Goal: Task Accomplishment & Management: Manage account settings

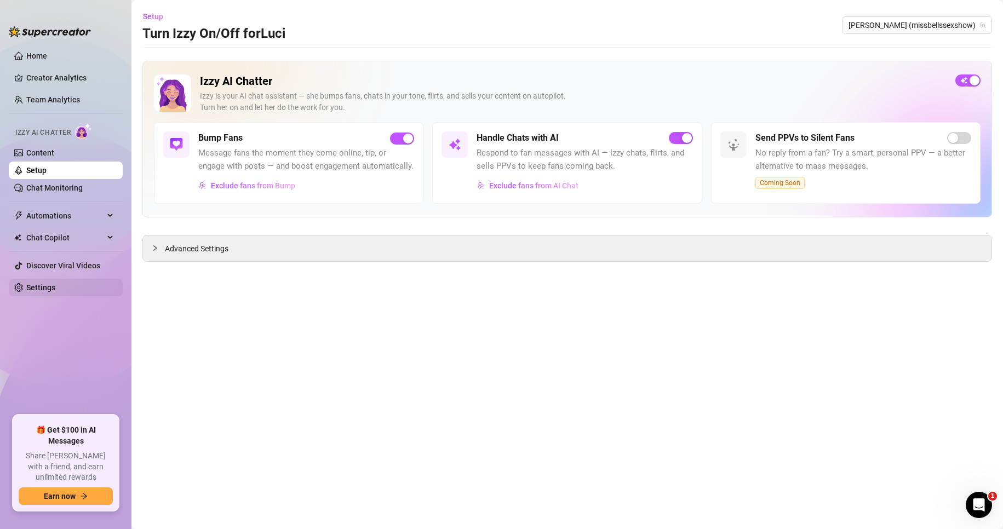
click at [55, 283] on link "Settings" at bounding box center [40, 287] width 29 height 9
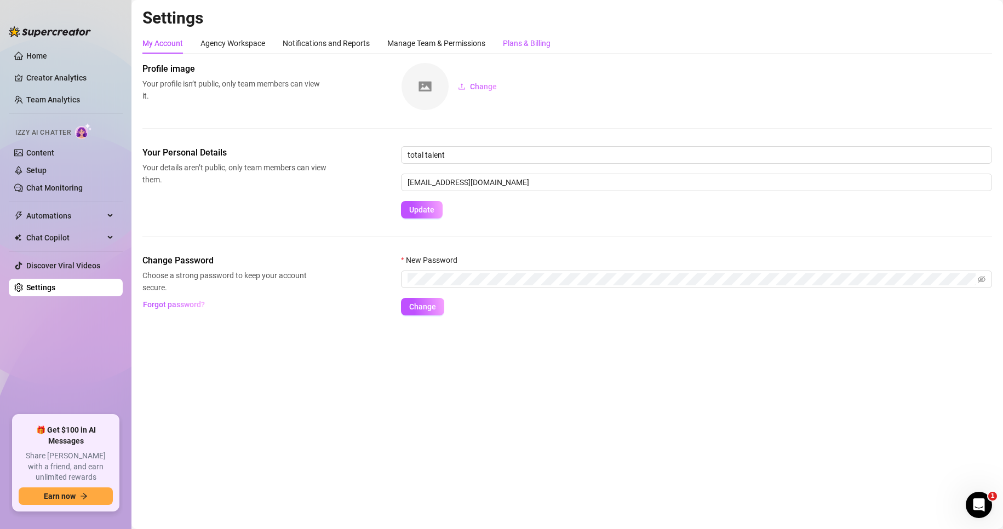
click at [519, 44] on div "Plans & Billing" at bounding box center [527, 43] width 48 height 12
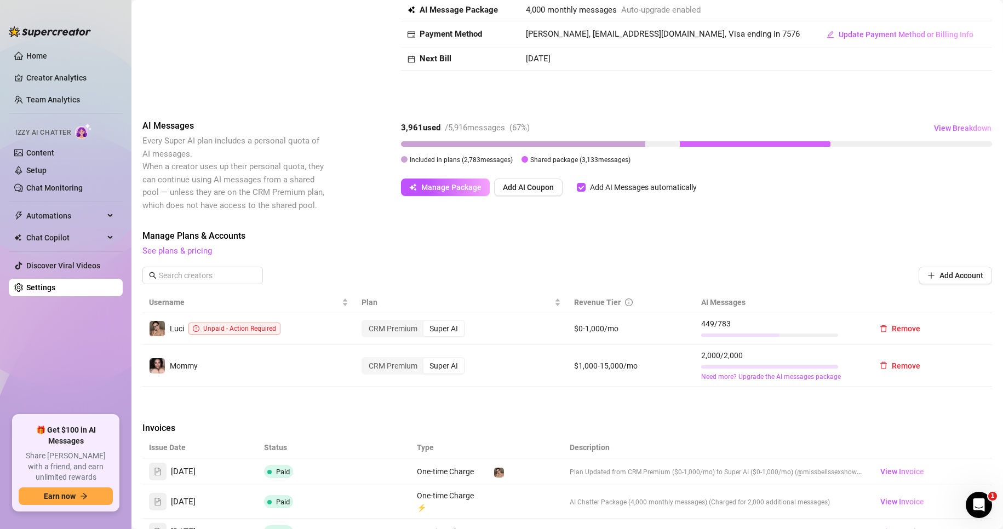
scroll to position [274, 0]
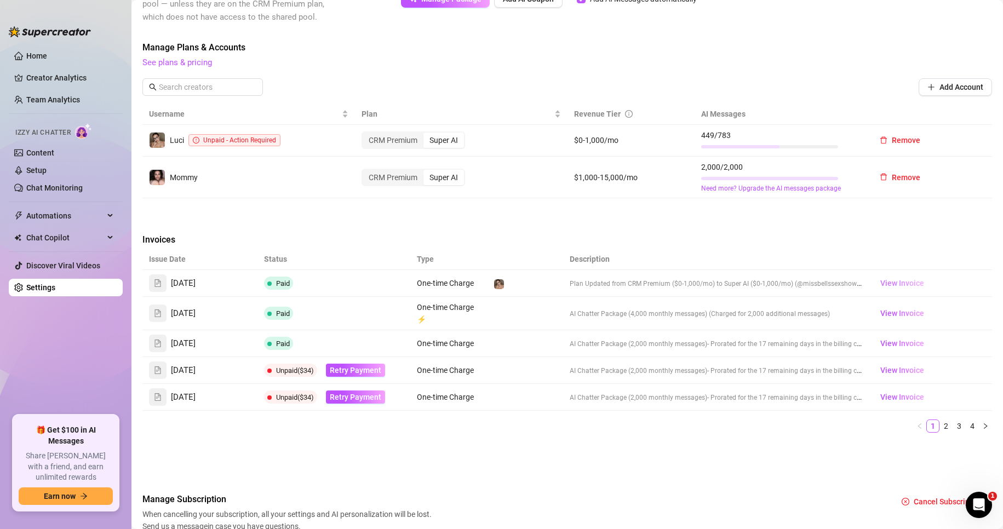
click at [898, 284] on span "View Invoice" at bounding box center [902, 283] width 44 height 12
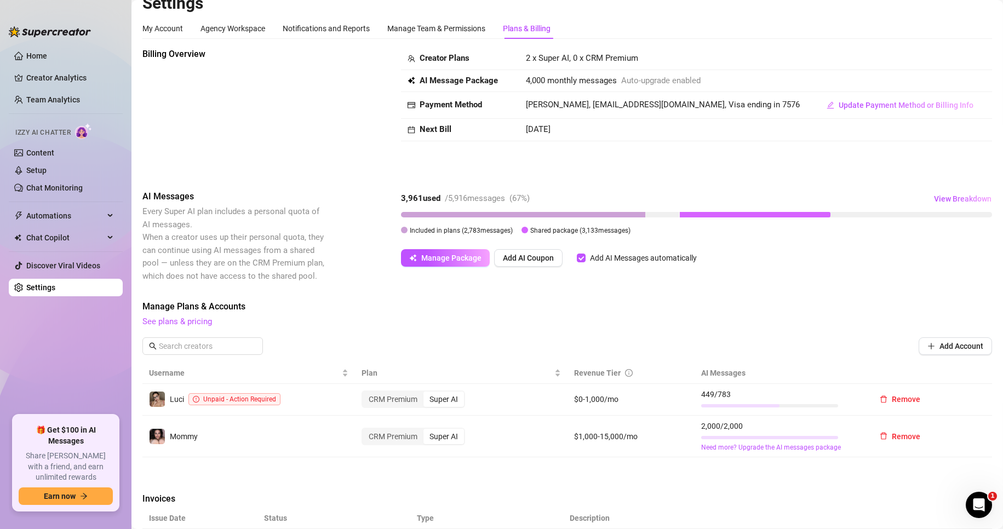
scroll to position [0, 0]
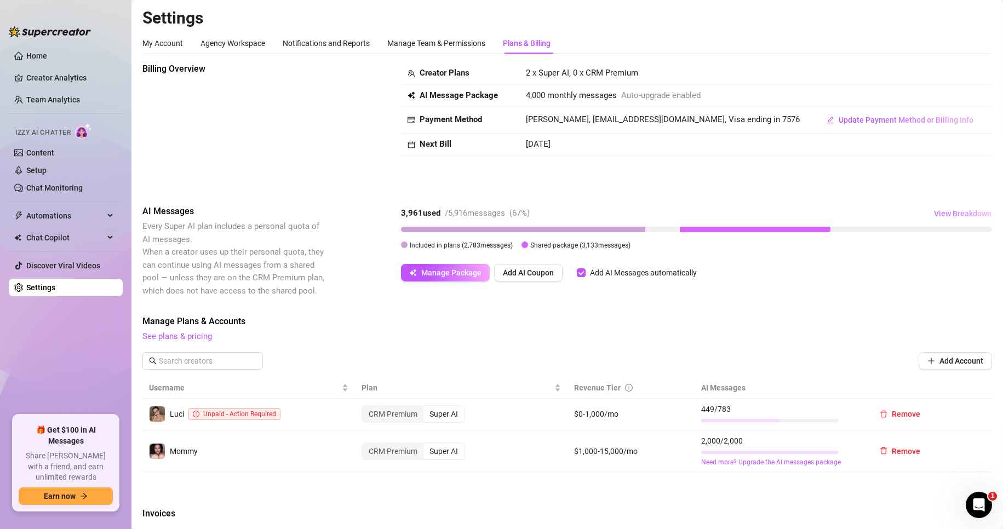
click at [939, 212] on span "View Breakdown" at bounding box center [963, 213] width 58 height 9
click at [606, 353] on div "Add Account" at bounding box center [566, 361] width 849 height 18
click at [53, 157] on link "Content" at bounding box center [40, 152] width 28 height 9
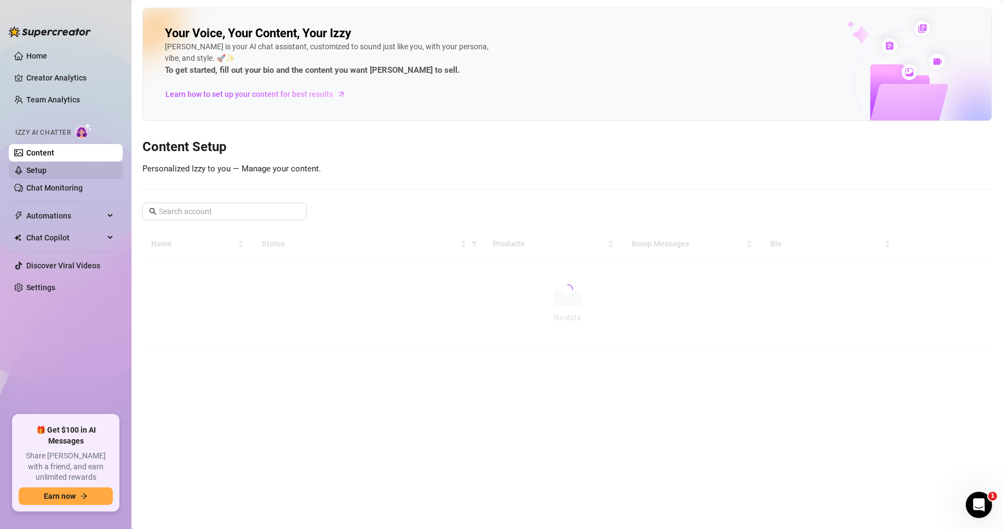
click at [47, 167] on link "Setup" at bounding box center [36, 170] width 20 height 9
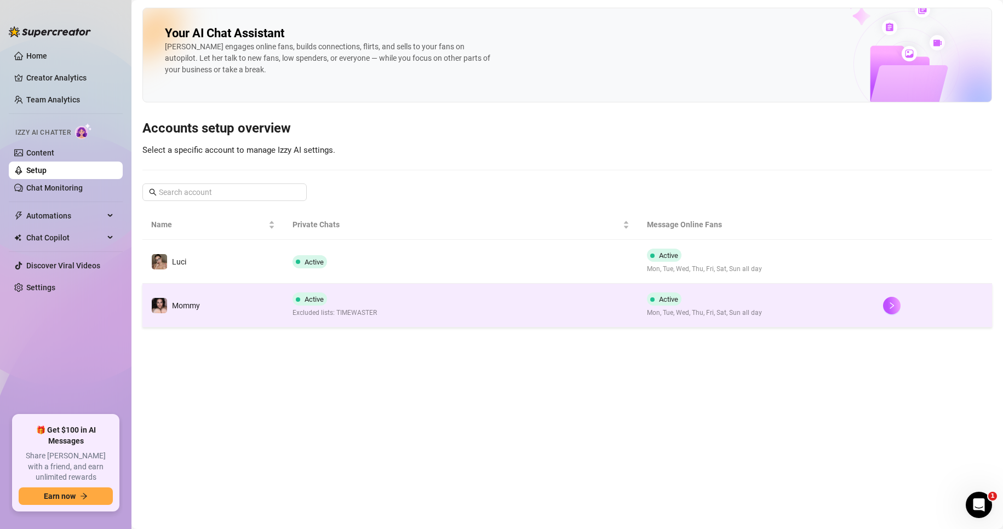
click at [411, 313] on td "Active Excluded lists: TIMEWASTER" at bounding box center [461, 306] width 354 height 44
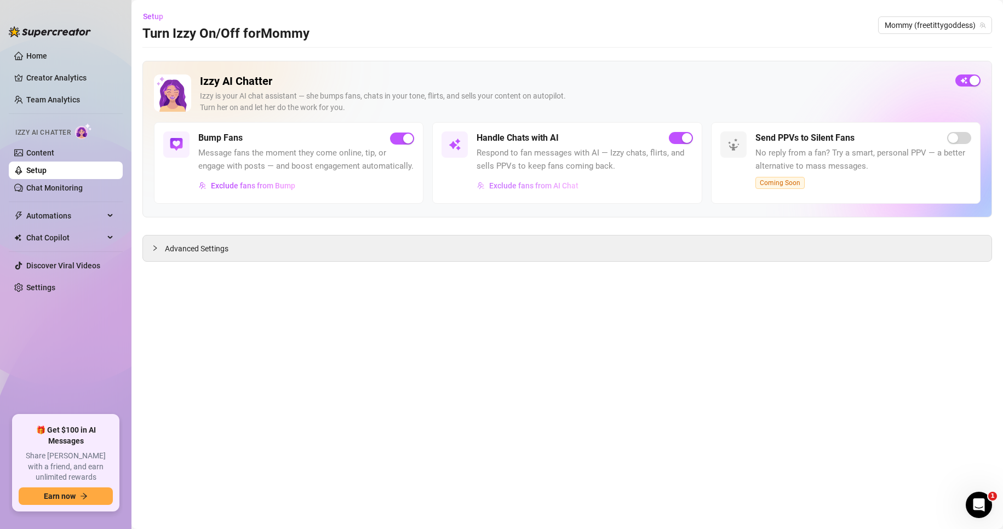
click at [539, 188] on span "Exclude fans from AI Chat" at bounding box center [533, 185] width 89 height 9
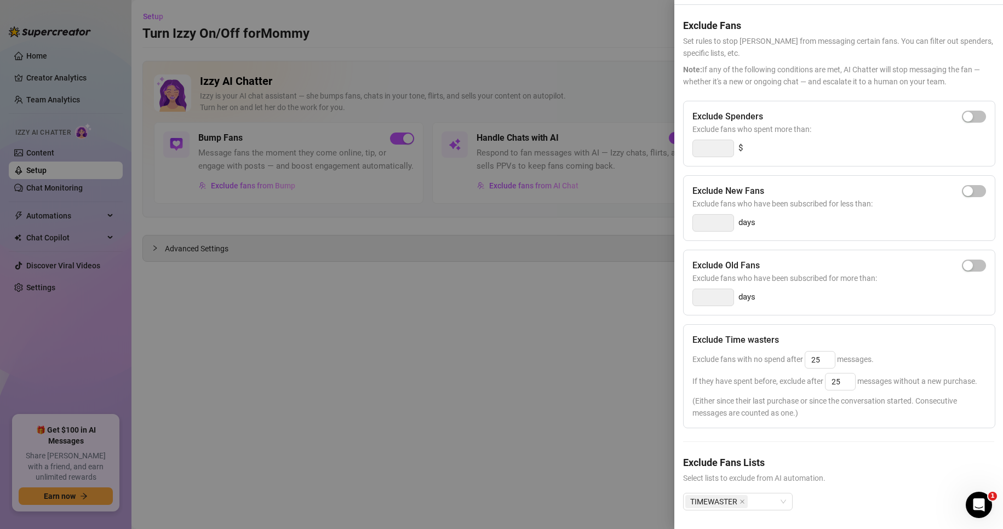
scroll to position [56, 0]
click at [741, 496] on icon "close" at bounding box center [741, 498] width 5 height 5
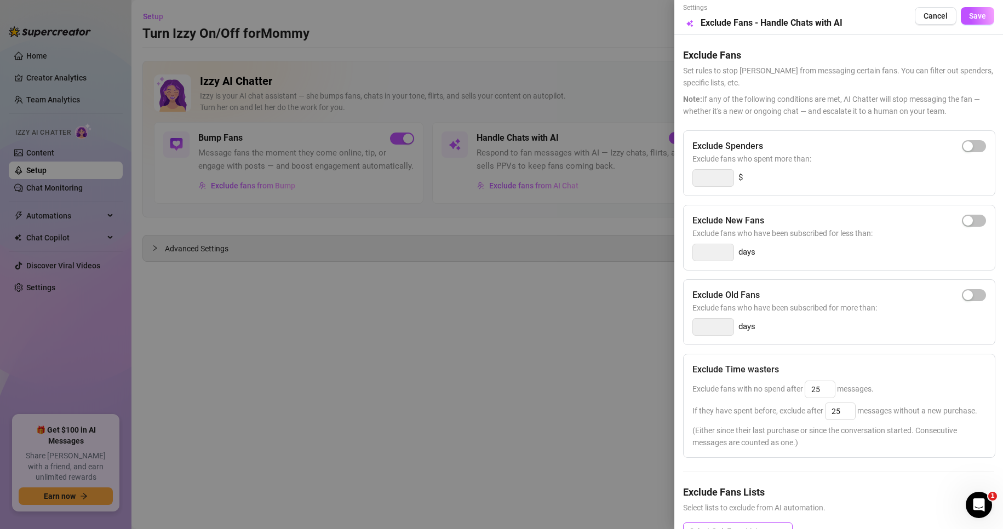
scroll to position [0, 0]
click at [976, 20] on span "Save" at bounding box center [977, 17] width 17 height 9
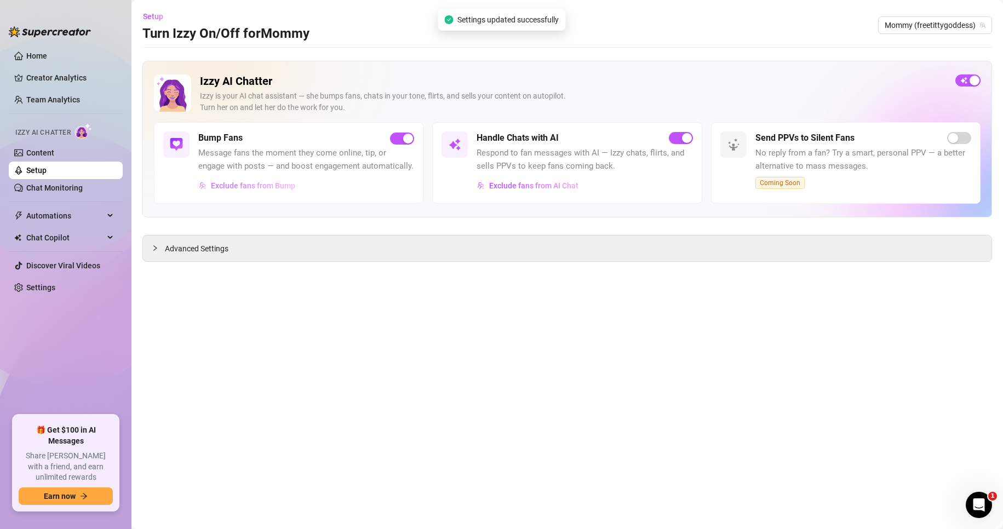
click at [246, 190] on span "Exclude fans from Bump" at bounding box center [253, 185] width 84 height 9
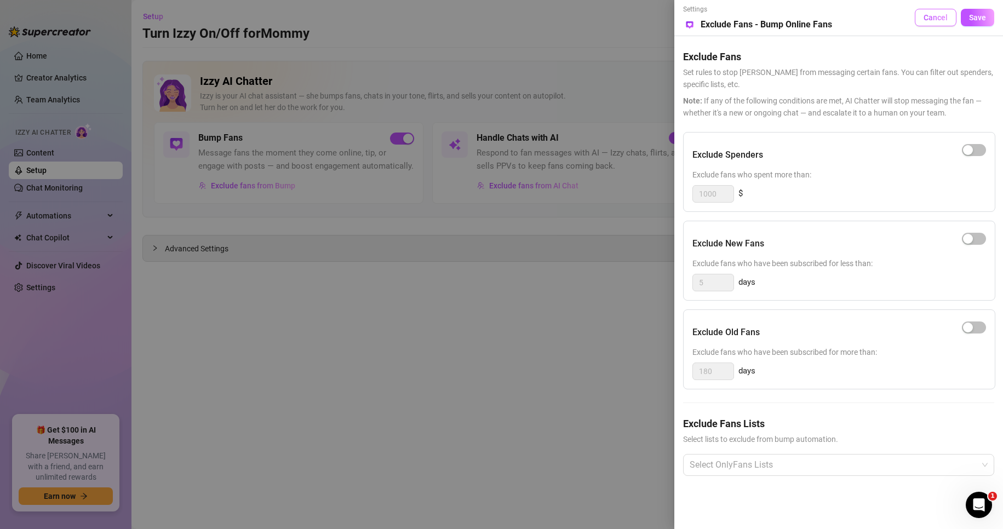
click at [929, 14] on span "Cancel" at bounding box center [935, 17] width 24 height 9
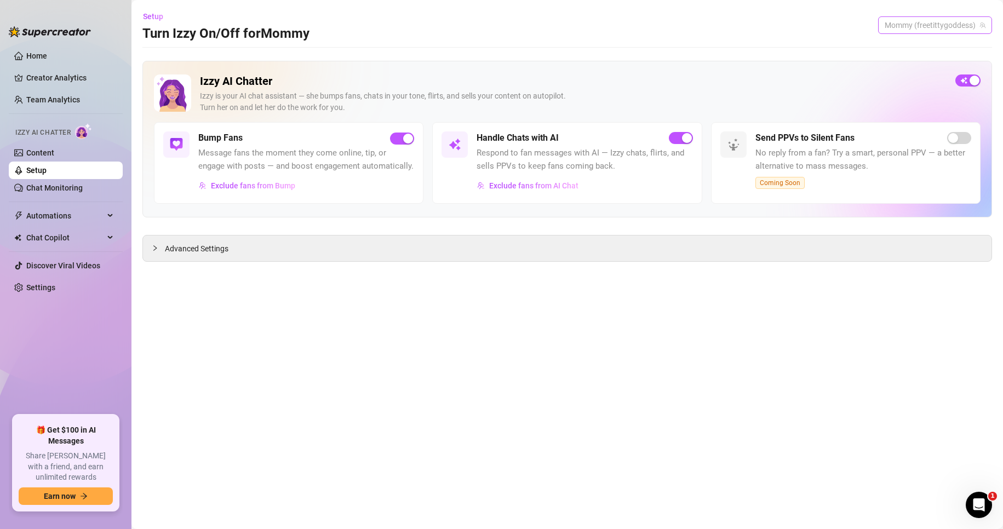
click at [914, 21] on span "Mommy (freetittygoddess)" at bounding box center [935, 25] width 101 height 16
click at [920, 51] on span "( missbellssexshow )" at bounding box center [950, 48] width 67 height 12
click at [566, 179] on button "Exclude fans from AI Chat" at bounding box center [528, 186] width 102 height 18
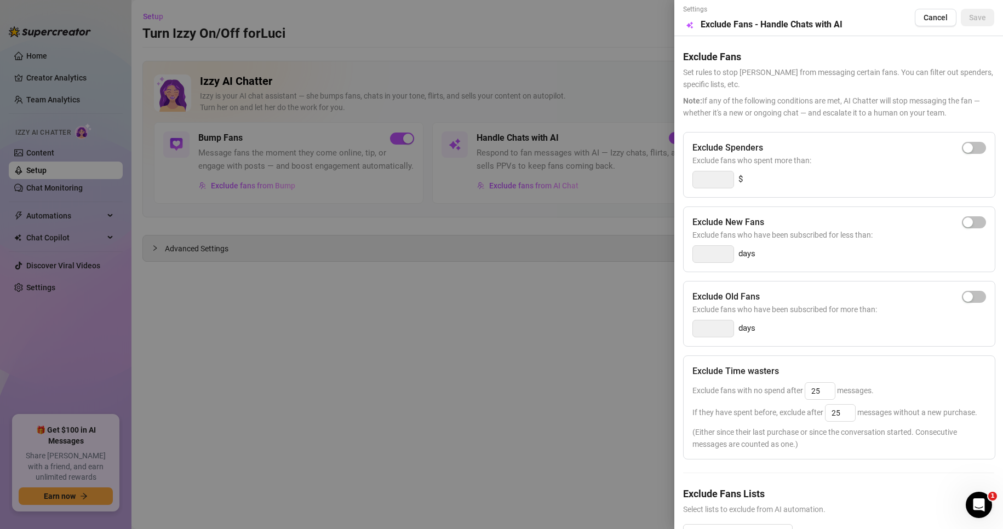
click at [286, 175] on div at bounding box center [501, 264] width 1003 height 529
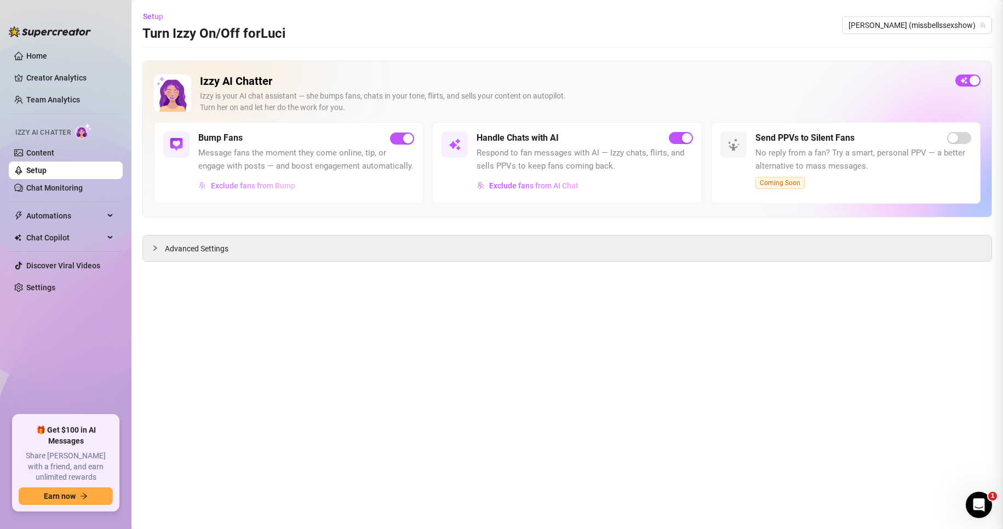
click at [278, 187] on span "Exclude fans from Bump" at bounding box center [253, 185] width 84 height 9
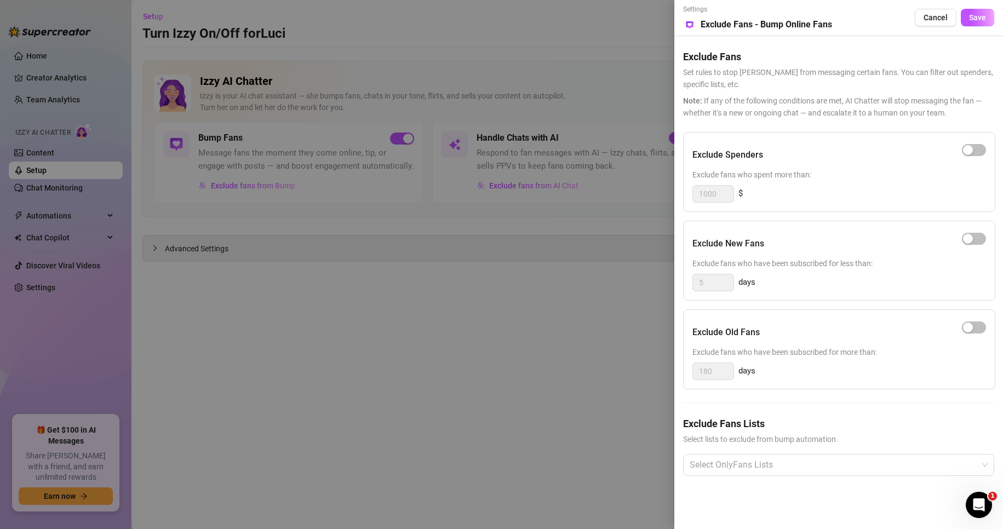
click at [366, 153] on div at bounding box center [501, 264] width 1003 height 529
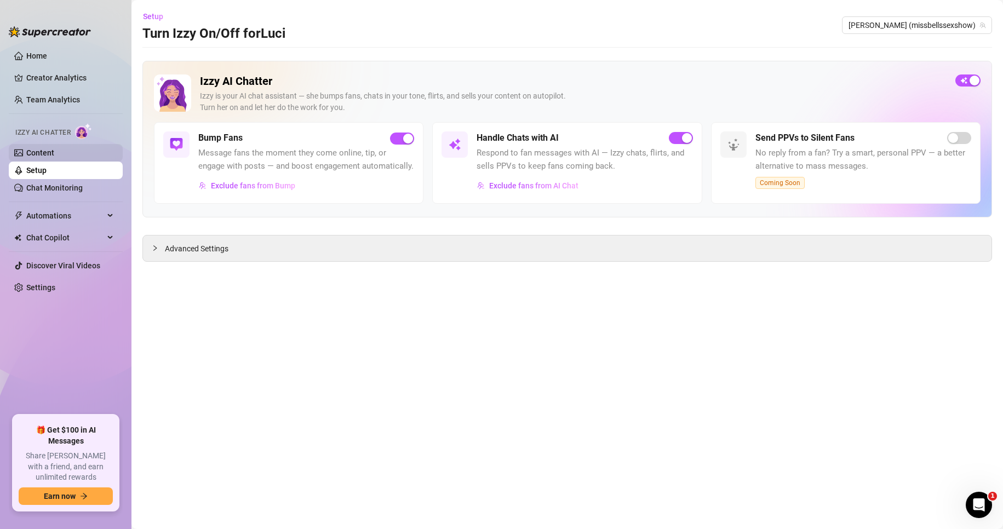
click at [54, 148] on link "Content" at bounding box center [40, 152] width 28 height 9
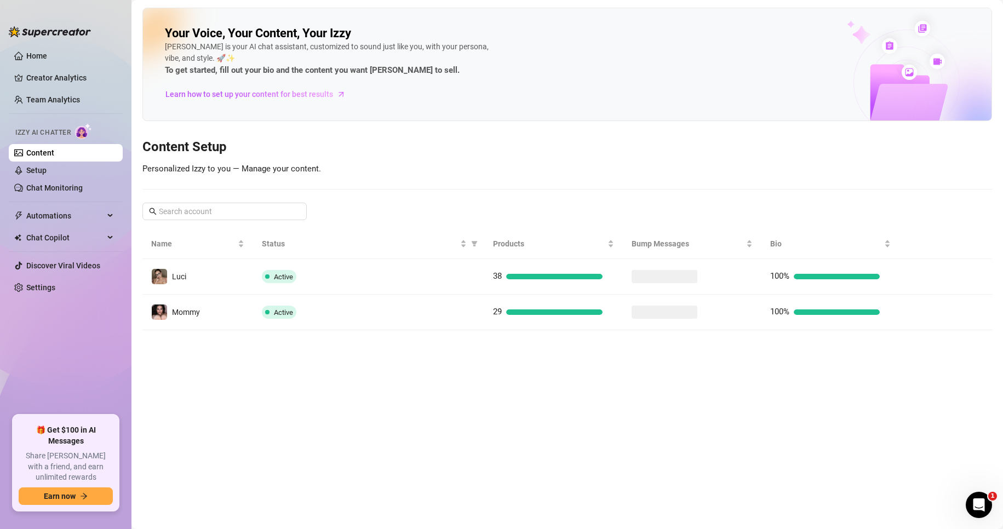
click at [54, 148] on link "Content" at bounding box center [40, 152] width 28 height 9
click at [47, 170] on link "Setup" at bounding box center [36, 170] width 20 height 9
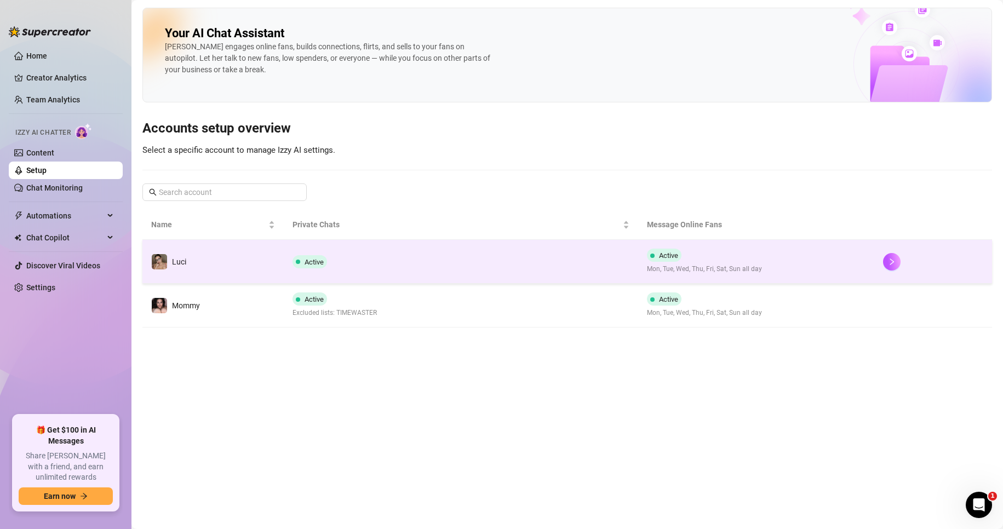
click at [386, 266] on td "Active" at bounding box center [461, 262] width 354 height 44
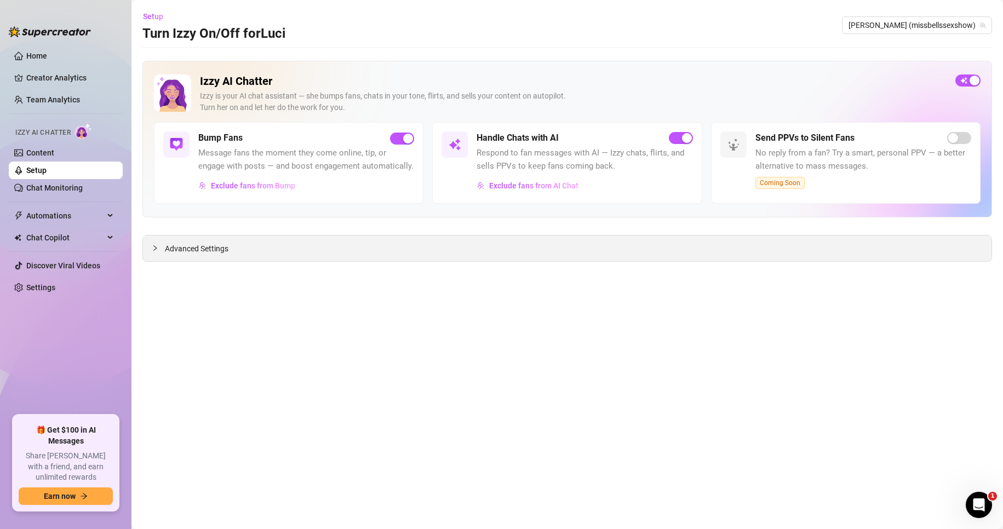
click at [193, 252] on span "Advanced Settings" at bounding box center [197, 249] width 64 height 12
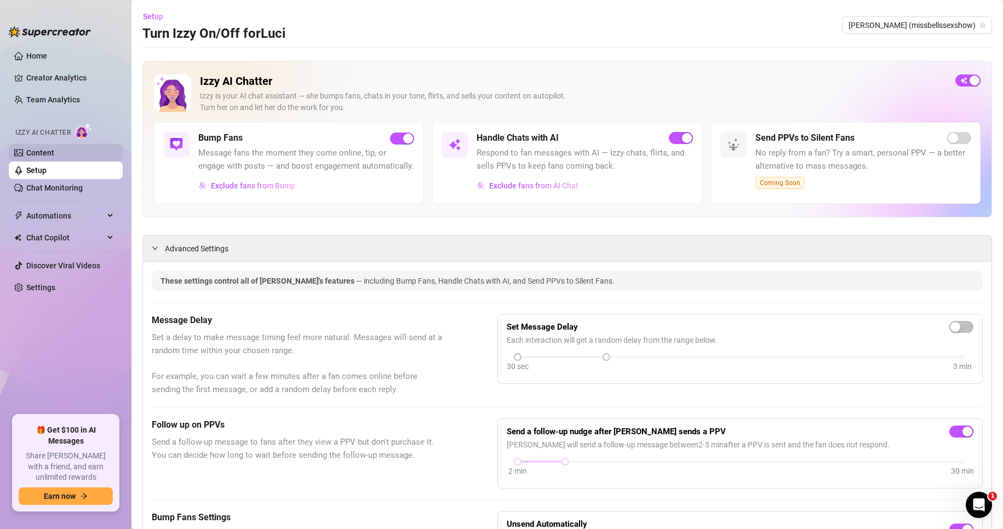
click at [54, 157] on link "Content" at bounding box center [40, 152] width 28 height 9
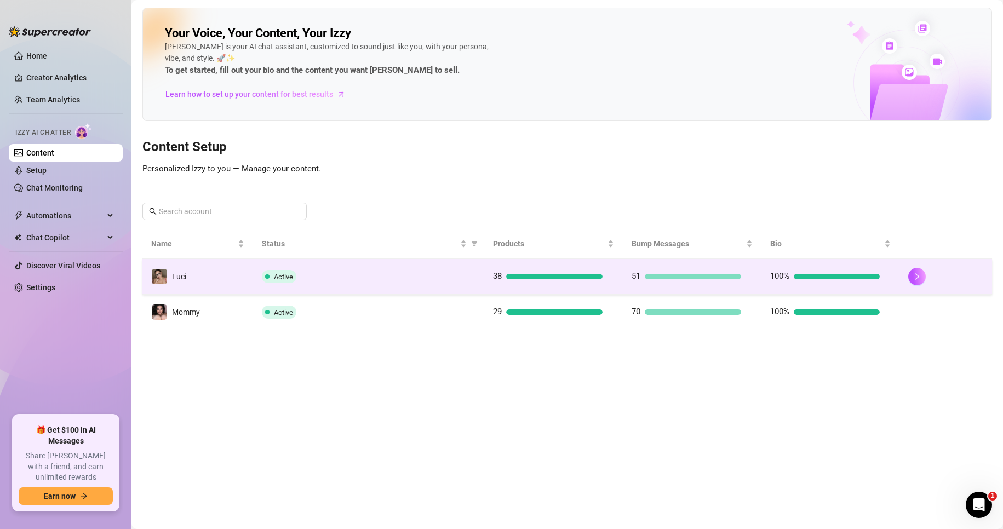
click at [326, 284] on td "Active" at bounding box center [368, 277] width 231 height 36
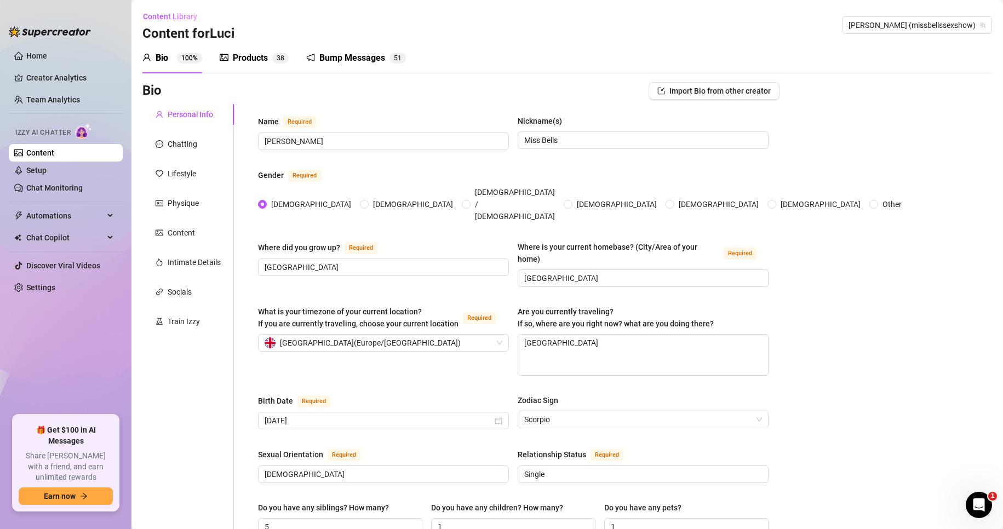
click at [346, 61] on div "Bump Messages" at bounding box center [352, 57] width 66 height 13
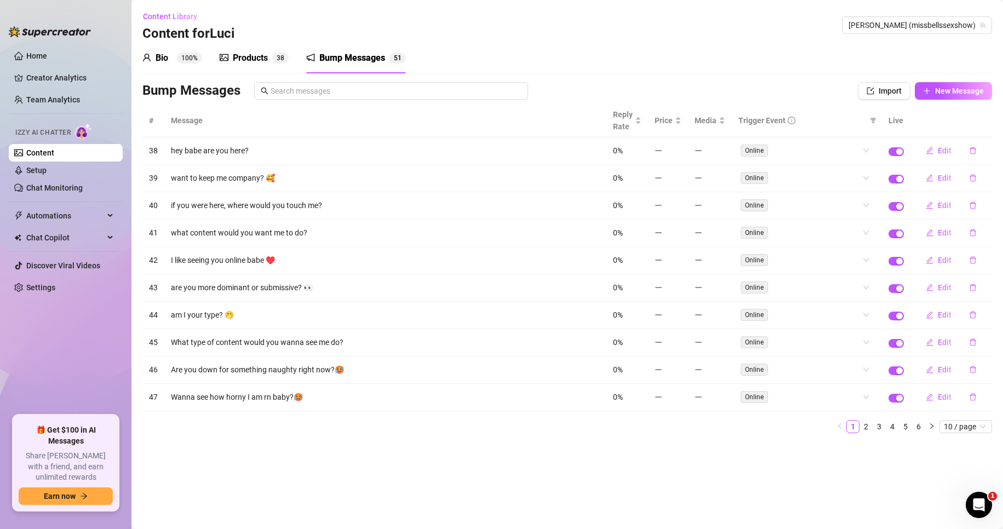
click at [703, 143] on td at bounding box center [710, 150] width 44 height 27
click at [948, 152] on span "Edit" at bounding box center [945, 150] width 14 height 9
type textarea "hey babe are you here?"
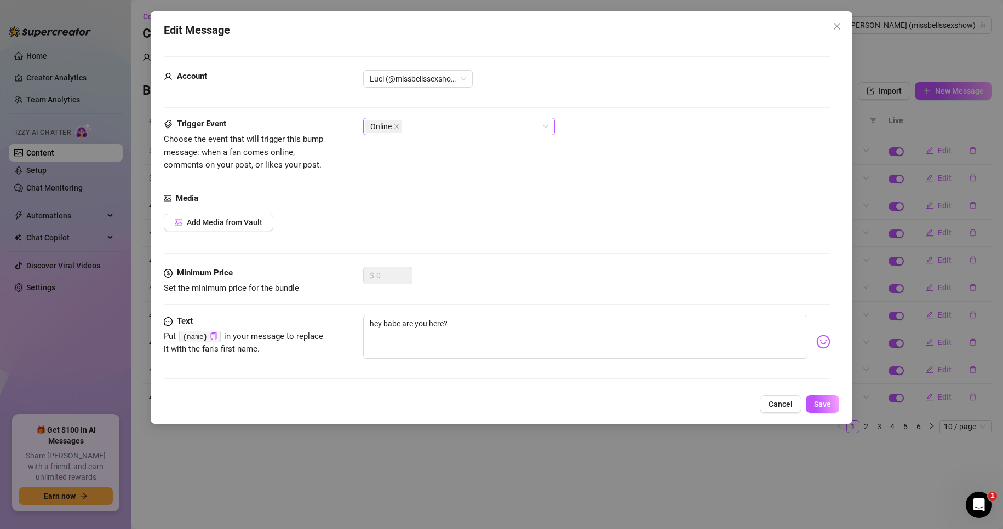
click at [424, 120] on div "Online" at bounding box center [453, 126] width 176 height 15
drag, startPoint x: 406, startPoint y: 170, endPoint x: 562, endPoint y: 142, distance: 157.9
click at [562, 142] on body "Home Creator Analytics Team Analytics Izzy AI Chatter Content Setup Chat Monito…" at bounding box center [501, 264] width 1003 height 529
click at [636, 140] on div "Trigger Event Choose the event that will trigger this bump message: when a fan …" at bounding box center [497, 145] width 667 height 54
click at [785, 400] on span "Cancel" at bounding box center [780, 404] width 24 height 9
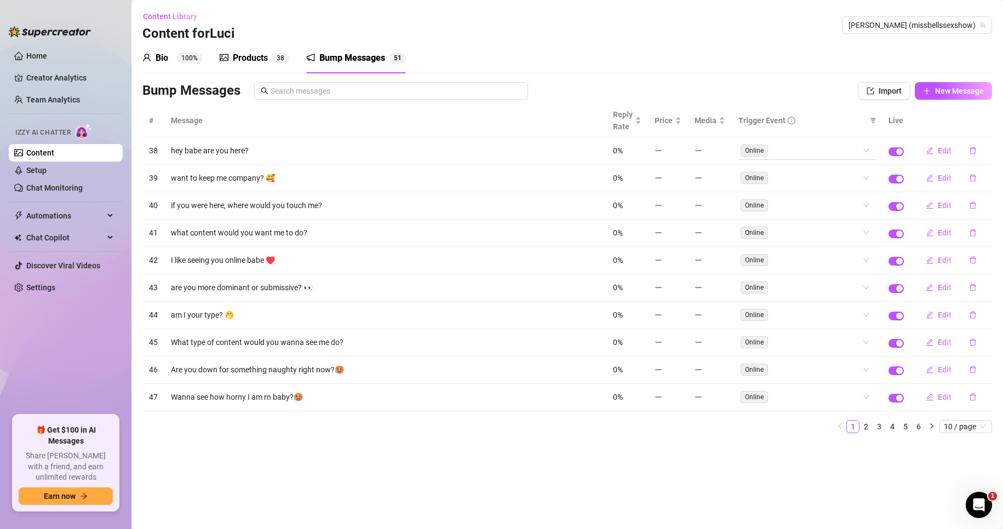
click at [841, 150] on div "Online" at bounding box center [801, 150] width 121 height 15
click at [814, 186] on div "Like" at bounding box center [807, 190] width 119 height 12
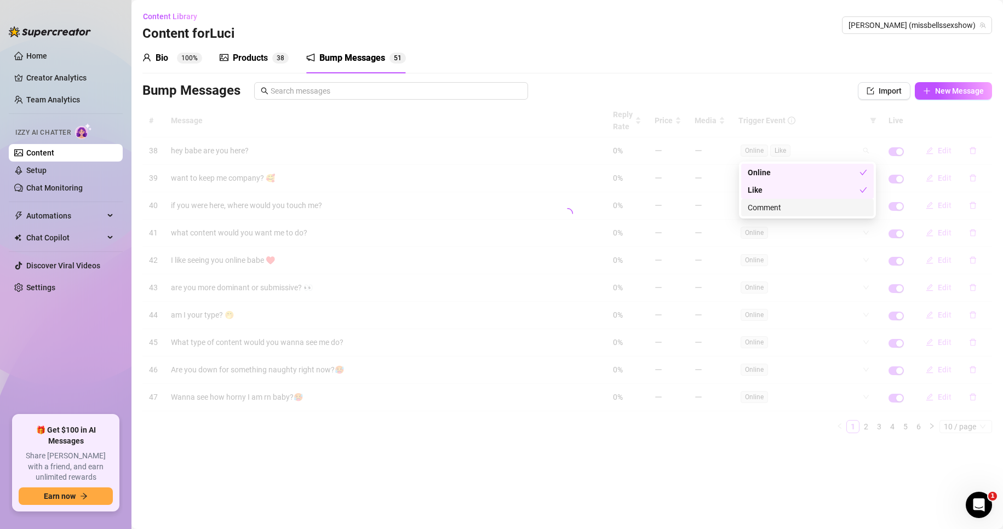
click at [826, 217] on div "bump-post-like bump-post-comment Online Like Comment" at bounding box center [807, 190] width 137 height 57
click at [826, 210] on div "Comment" at bounding box center [807, 208] width 119 height 12
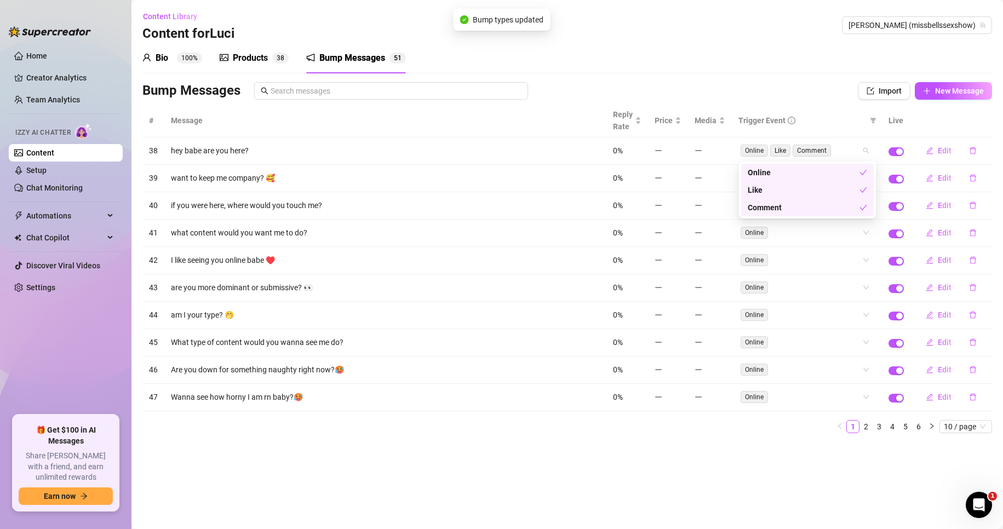
click at [841, 116] on div "# Message Reply Rate Price Media Trigger Event Live 38 hey babe are you here? 0…" at bounding box center [566, 268] width 849 height 329
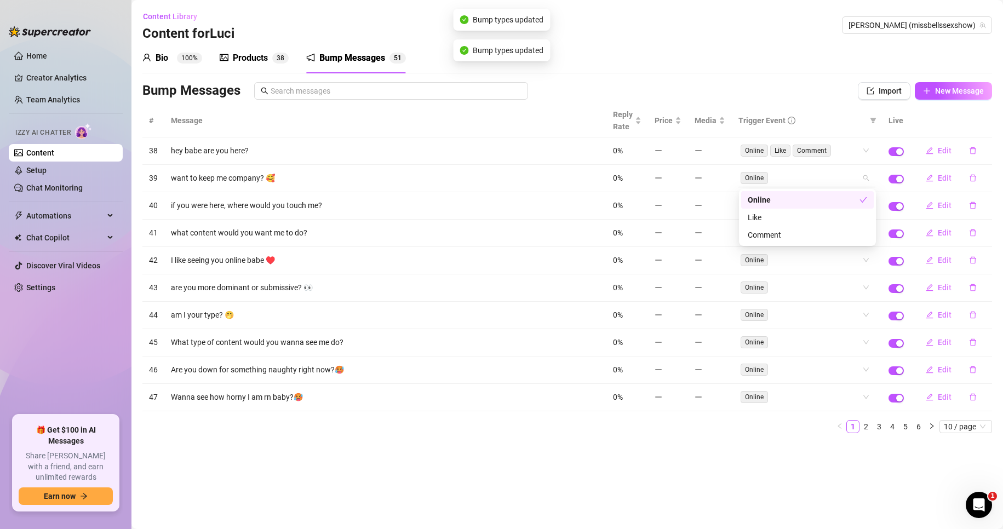
click at [821, 178] on div "Online" at bounding box center [801, 177] width 121 height 15
click at [813, 216] on div "Like" at bounding box center [807, 217] width 119 height 12
click at [813, 232] on div "Comment" at bounding box center [807, 235] width 119 height 12
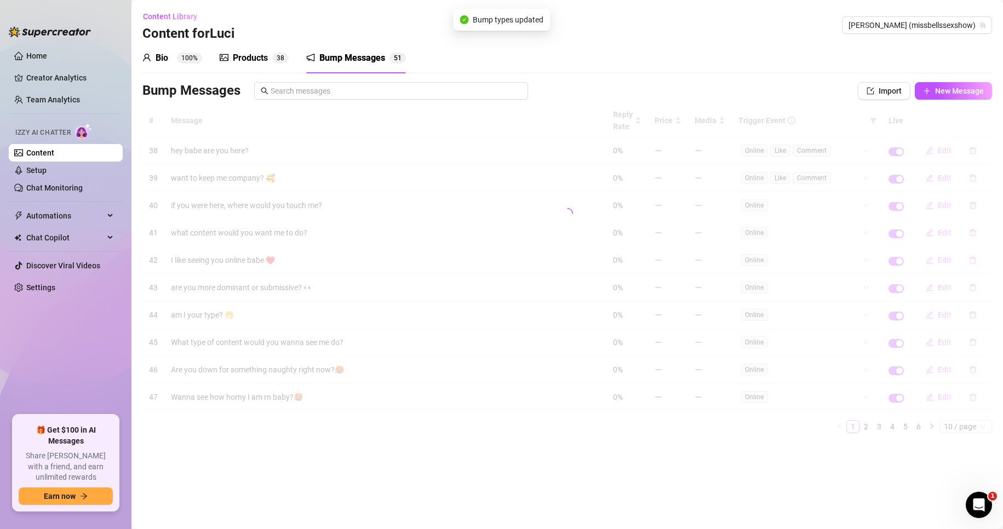
click at [840, 83] on div "Bump Messages Import New Message" at bounding box center [566, 91] width 849 height 18
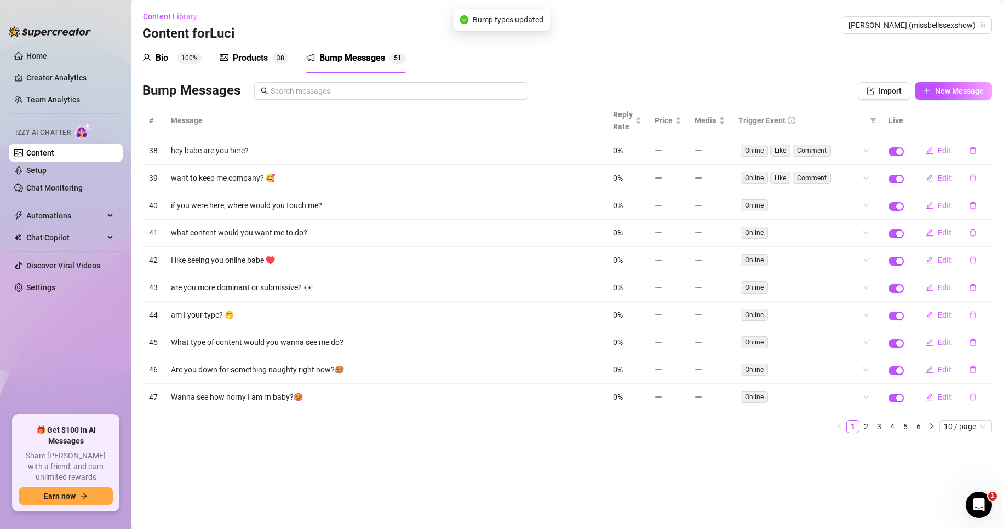
click at [815, 204] on div "Online" at bounding box center [801, 205] width 121 height 15
drag, startPoint x: 810, startPoint y: 245, endPoint x: 807, endPoint y: 251, distance: 6.9
click at [809, 245] on div "Like" at bounding box center [807, 245] width 119 height 12
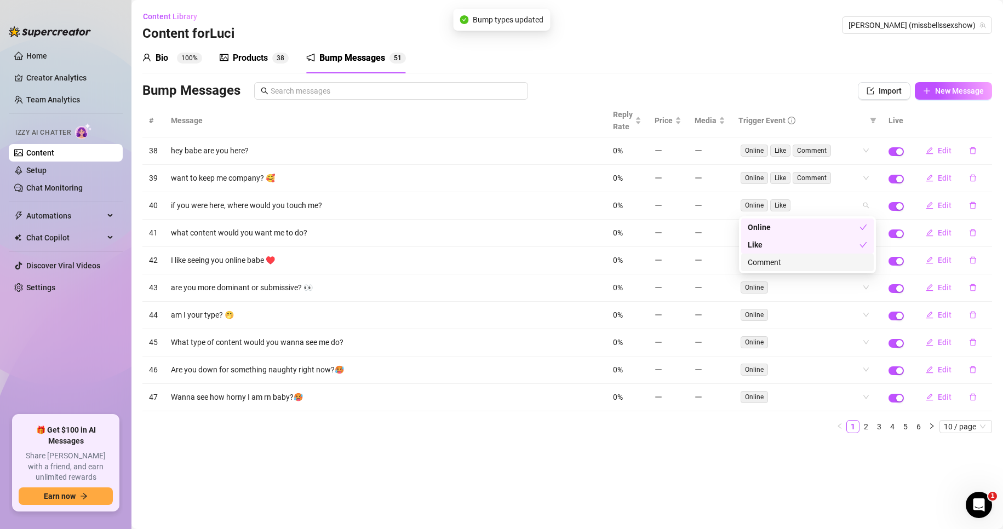
click at [804, 262] on div "Comment" at bounding box center [807, 262] width 119 height 12
click at [754, 439] on div "# Message Reply Rate Price Media Trigger Event Live 38 hey babe are you here? 0…" at bounding box center [566, 273] width 849 height 338
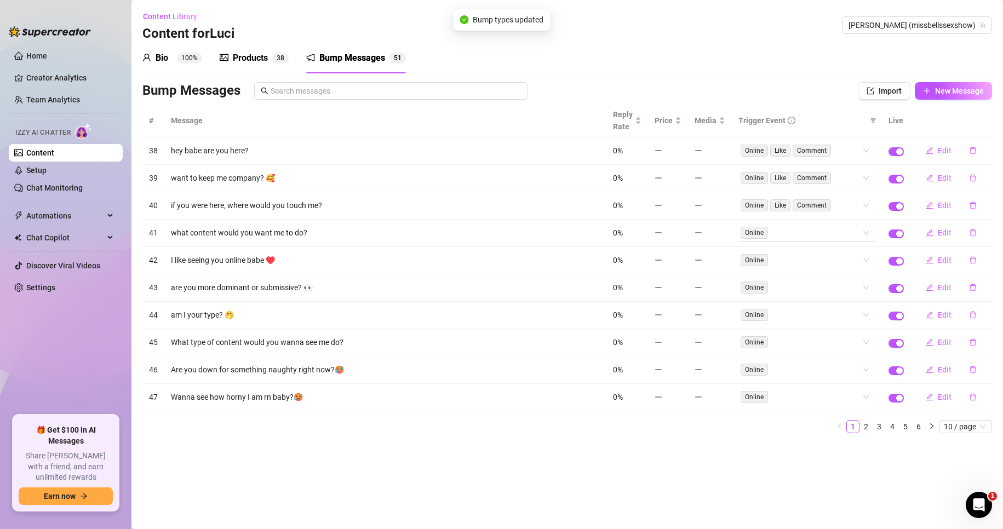
click at [819, 232] on div "Online" at bounding box center [801, 232] width 121 height 15
click at [811, 266] on div "Like" at bounding box center [807, 272] width 133 height 18
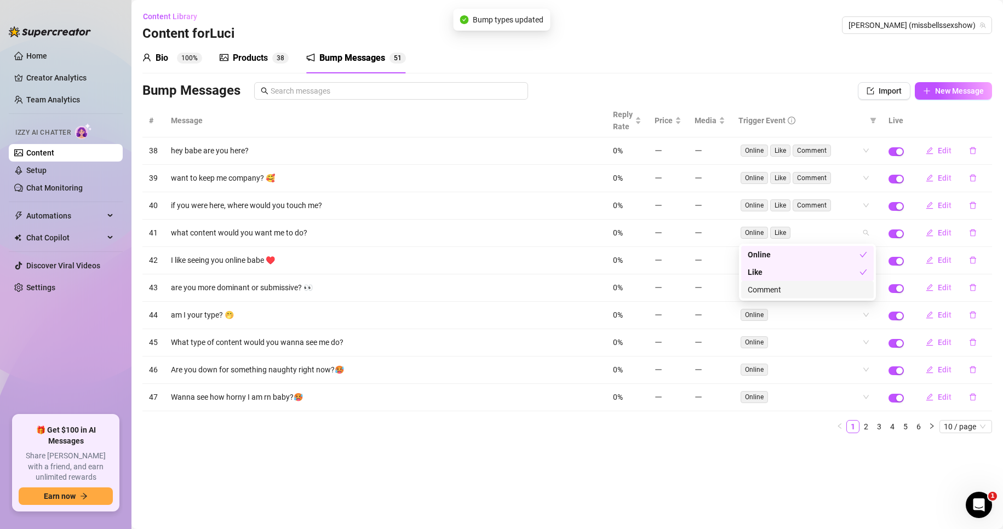
click at [806, 284] on div "Comment" at bounding box center [807, 290] width 119 height 12
drag, startPoint x: 710, startPoint y: 492, endPoint x: 765, endPoint y: 380, distance: 124.2
click at [714, 484] on main "Content Library Content for [PERSON_NAME] (missbellssexshow) Bio 100% Products …" at bounding box center [566, 264] width 871 height 529
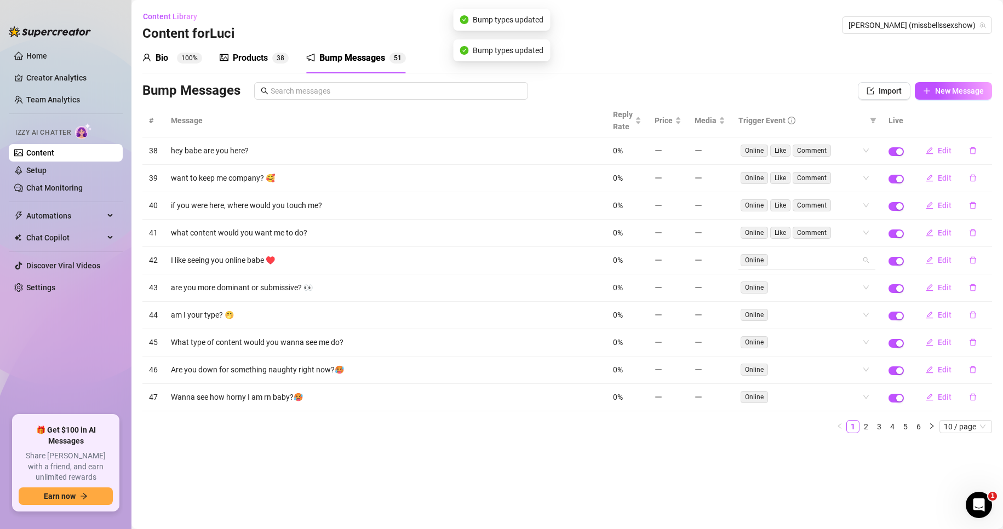
click at [790, 264] on div "Online" at bounding box center [801, 259] width 121 height 15
click at [790, 301] on div "Like" at bounding box center [807, 300] width 119 height 12
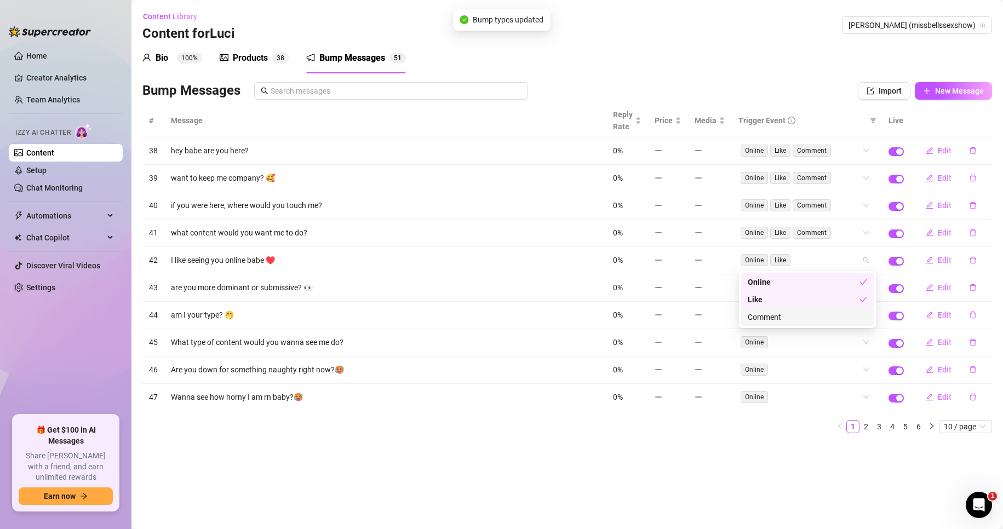
click at [787, 314] on div "Comment" at bounding box center [807, 317] width 119 height 12
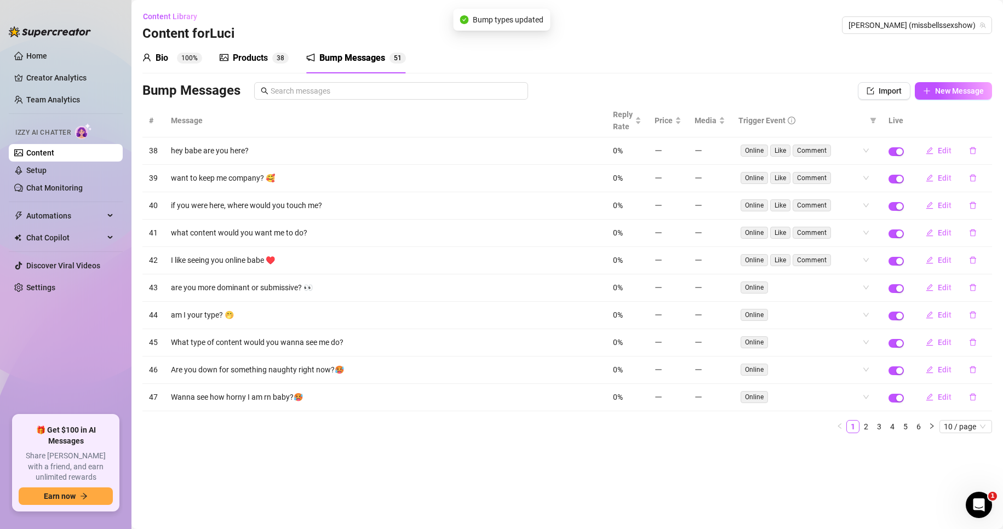
click at [765, 441] on div "# Message Reply Rate Price Media Trigger Event Live 38 hey babe are you here? 0…" at bounding box center [566, 273] width 849 height 338
click at [797, 291] on div "Online" at bounding box center [801, 287] width 121 height 15
click at [794, 332] on div "Like" at bounding box center [807, 327] width 119 height 12
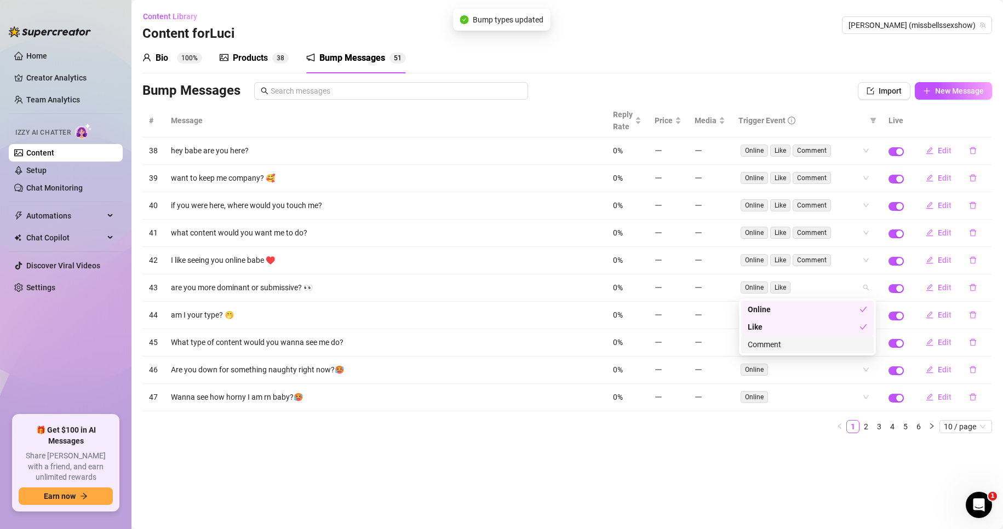
click at [794, 342] on div "Comment" at bounding box center [807, 344] width 119 height 12
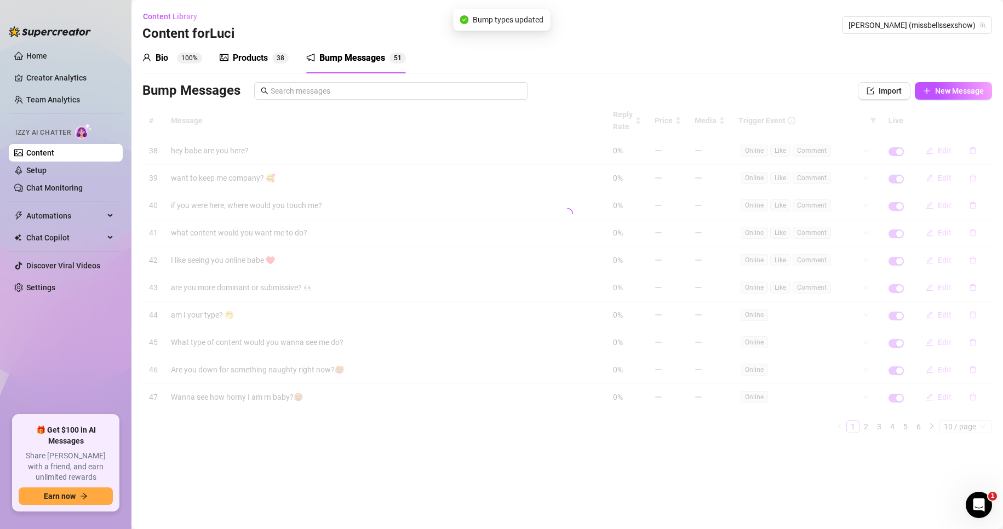
click at [748, 463] on main "Content Library Content for [PERSON_NAME] (missbellssexshow) Bio 100% Products …" at bounding box center [566, 264] width 871 height 529
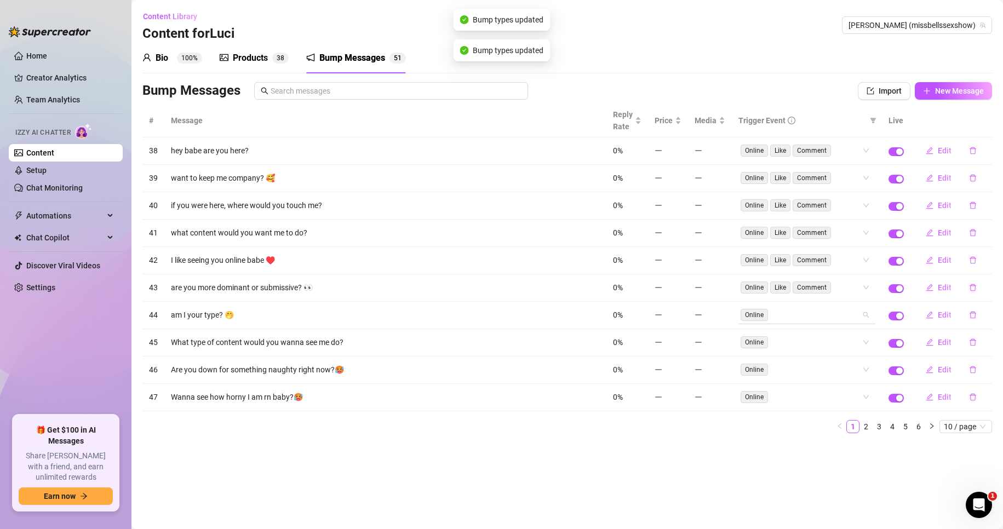
click at [797, 317] on div "Online" at bounding box center [801, 314] width 121 height 15
click at [789, 355] on div "Like" at bounding box center [807, 354] width 119 height 12
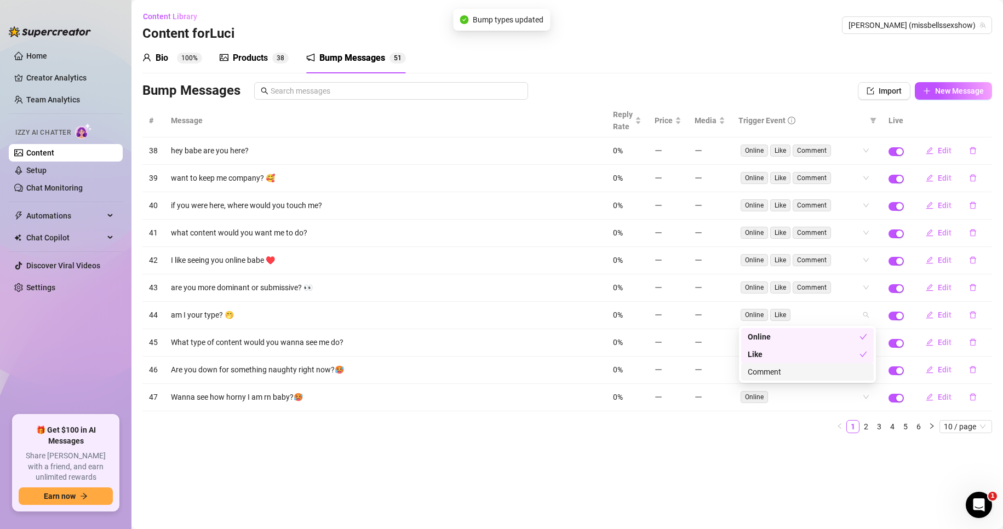
click at [783, 369] on div "Comment" at bounding box center [807, 372] width 119 height 12
click at [764, 460] on main "Content Library Content for [PERSON_NAME] (missbellssexshow) Bio 100% Products …" at bounding box center [566, 264] width 871 height 529
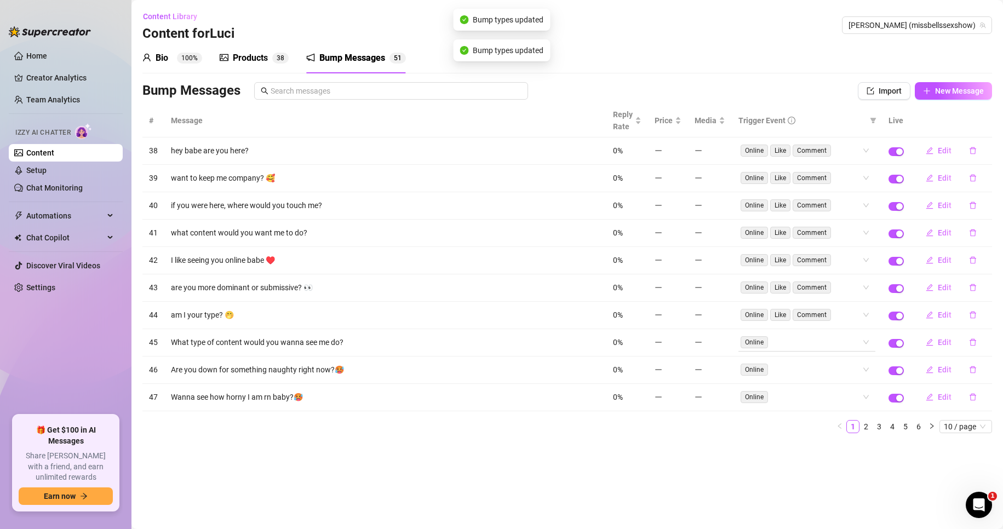
click at [795, 341] on div "Online" at bounding box center [801, 342] width 121 height 15
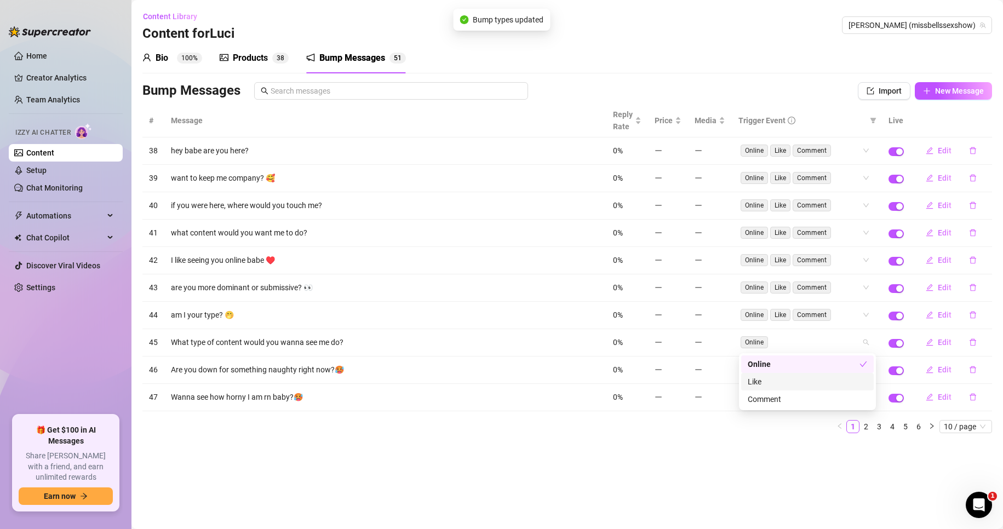
click at [777, 384] on div "Like" at bounding box center [807, 382] width 119 height 12
click at [780, 399] on div "Comment" at bounding box center [807, 399] width 119 height 12
click at [768, 470] on main "Content Library Content for [PERSON_NAME] (missbellssexshow) Bio 100% Products …" at bounding box center [566, 264] width 871 height 529
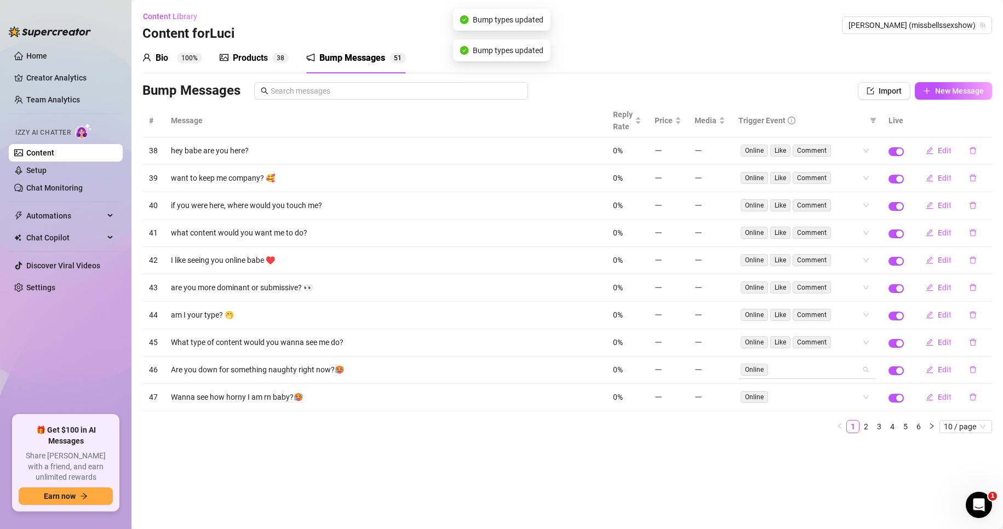
click at [793, 366] on div "Online" at bounding box center [801, 369] width 121 height 15
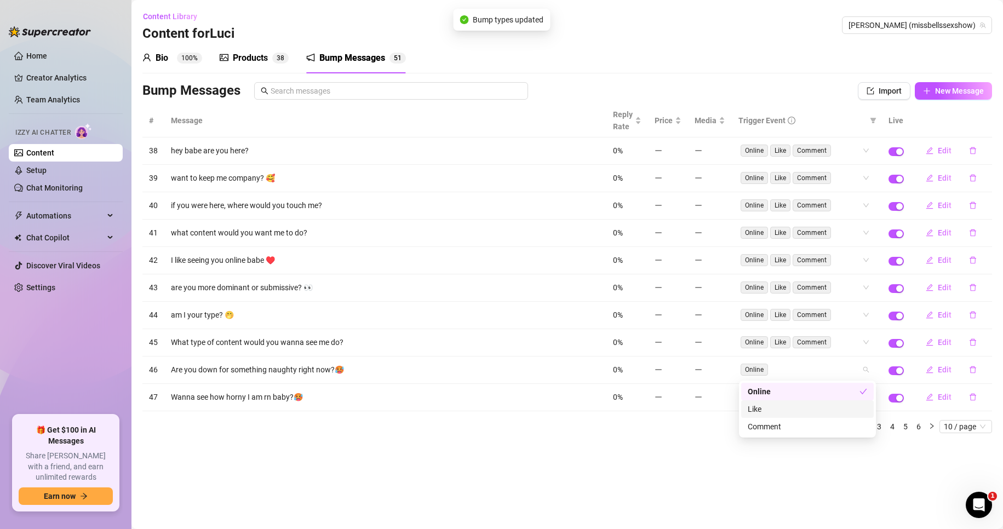
click at [781, 413] on div "Like" at bounding box center [807, 409] width 119 height 12
click at [781, 427] on div "Comment" at bounding box center [807, 427] width 119 height 12
click at [771, 469] on main "Content Library Content for [PERSON_NAME] (missbellssexshow) Bio 100% Products …" at bounding box center [566, 264] width 871 height 529
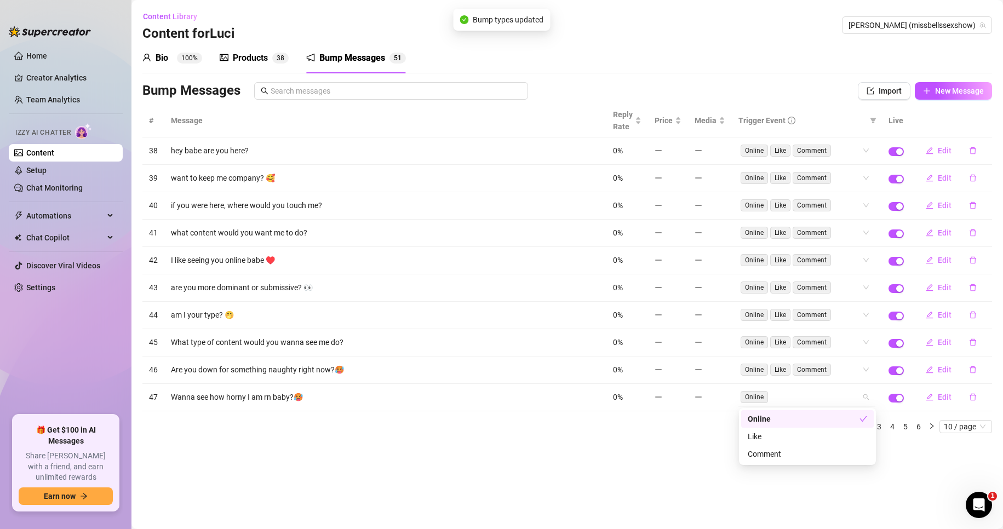
click at [805, 398] on div "Online" at bounding box center [801, 396] width 121 height 15
click at [773, 441] on div "Like" at bounding box center [807, 436] width 119 height 12
click at [772, 456] on div "Comment" at bounding box center [807, 454] width 119 height 12
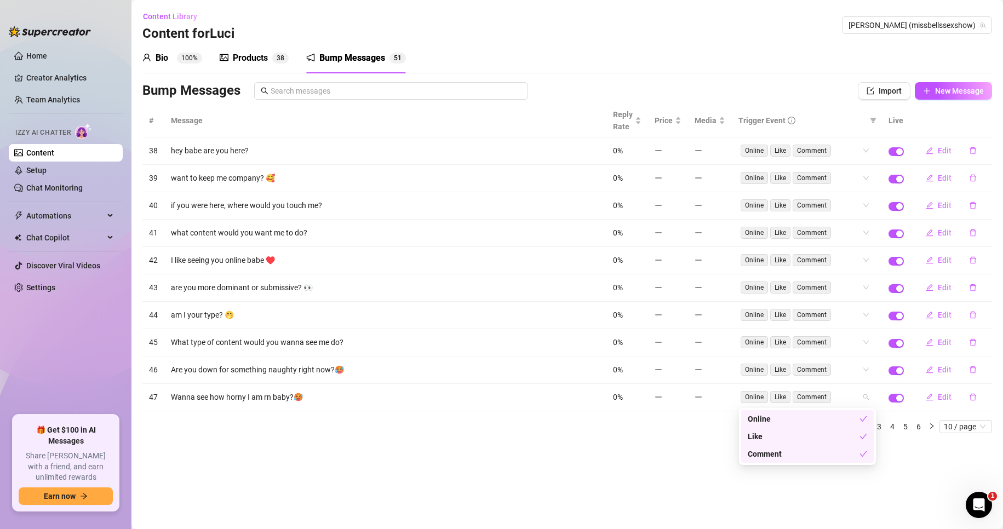
click at [959, 462] on main "Content Library Content for [PERSON_NAME] (missbellssexshow) Bio 100% Products …" at bounding box center [566, 264] width 871 height 529
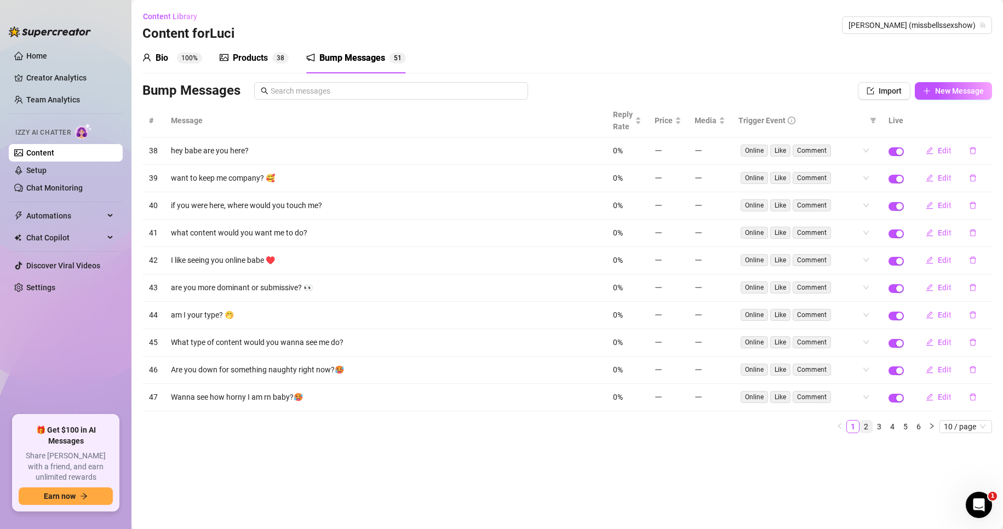
click at [868, 424] on link "2" at bounding box center [866, 427] width 12 height 12
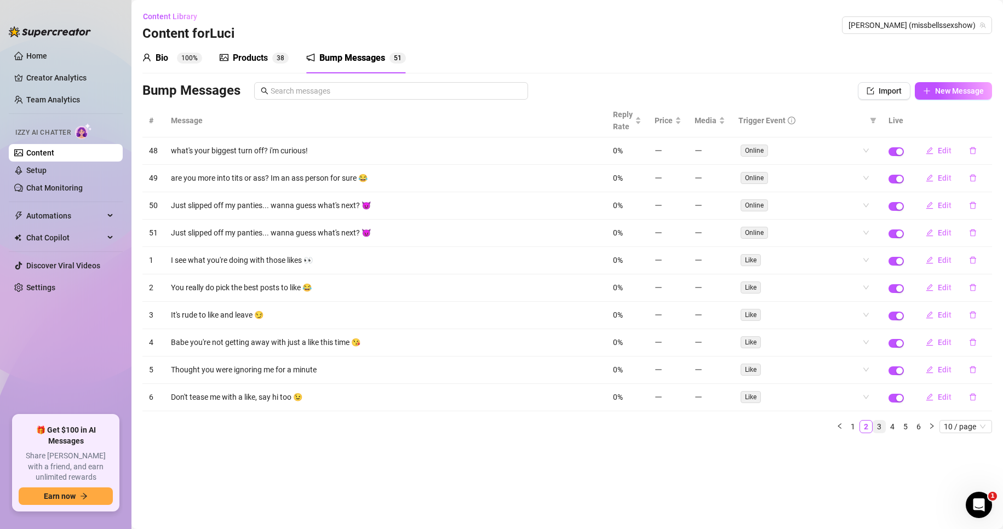
click at [879, 423] on link "3" at bounding box center [879, 427] width 12 height 12
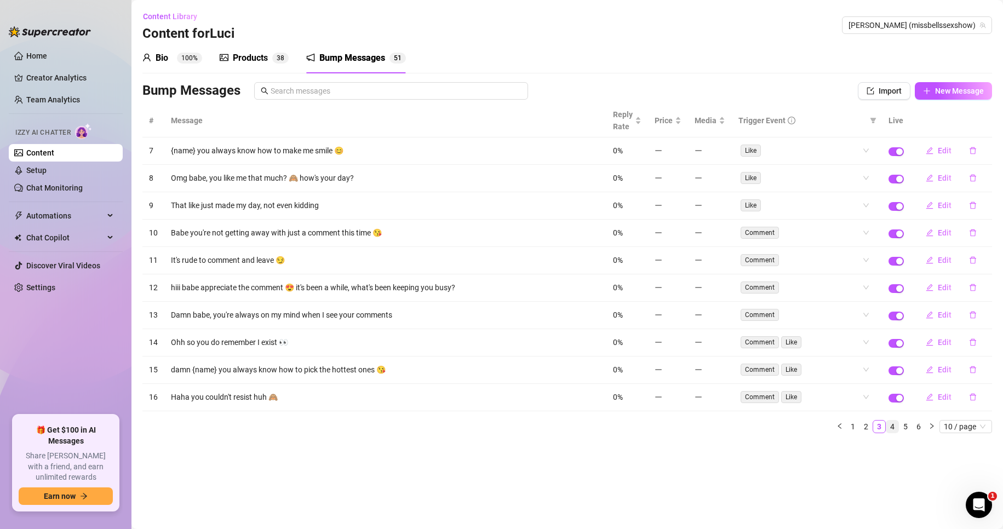
click at [896, 428] on link "4" at bounding box center [892, 427] width 12 height 12
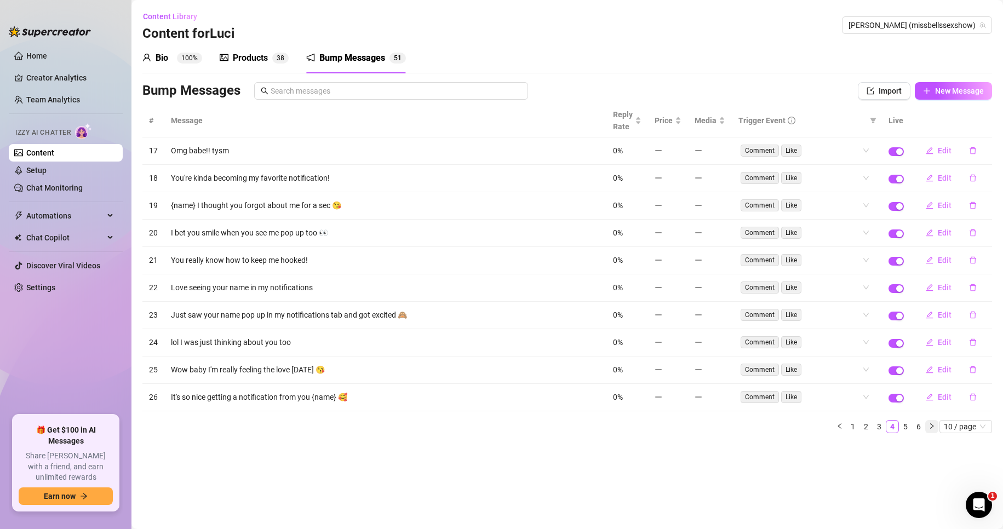
click at [930, 428] on icon "right" at bounding box center [931, 426] width 7 height 7
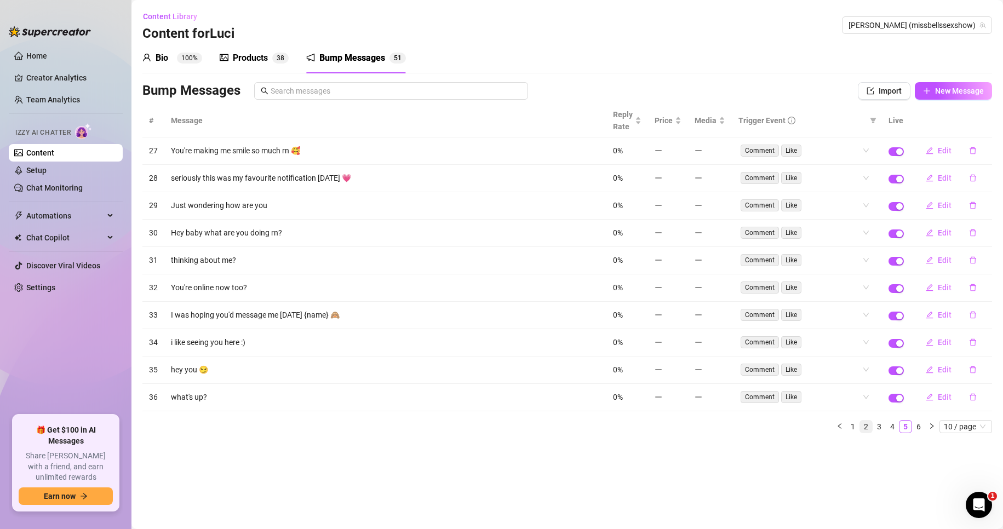
click at [862, 428] on link "2" at bounding box center [866, 427] width 12 height 12
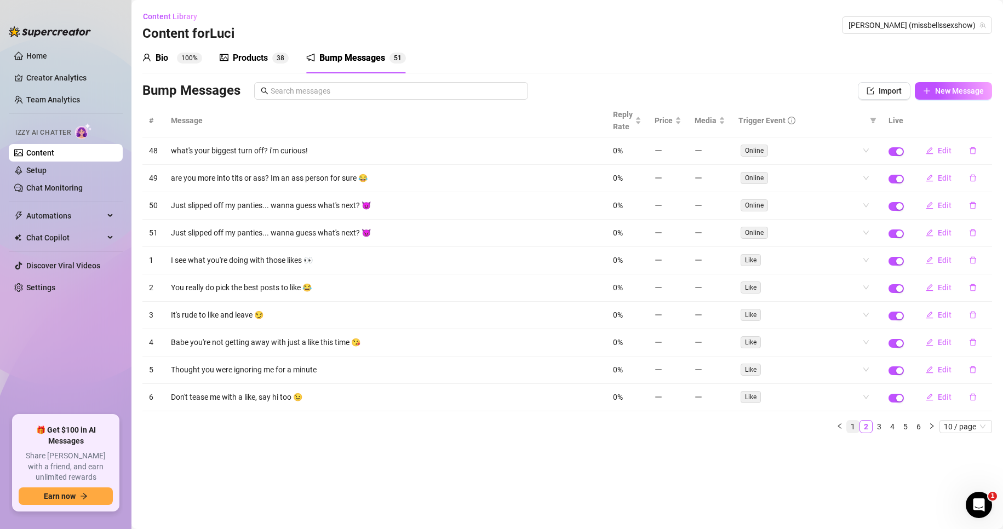
click at [849, 431] on link "1" at bounding box center [853, 427] width 12 height 12
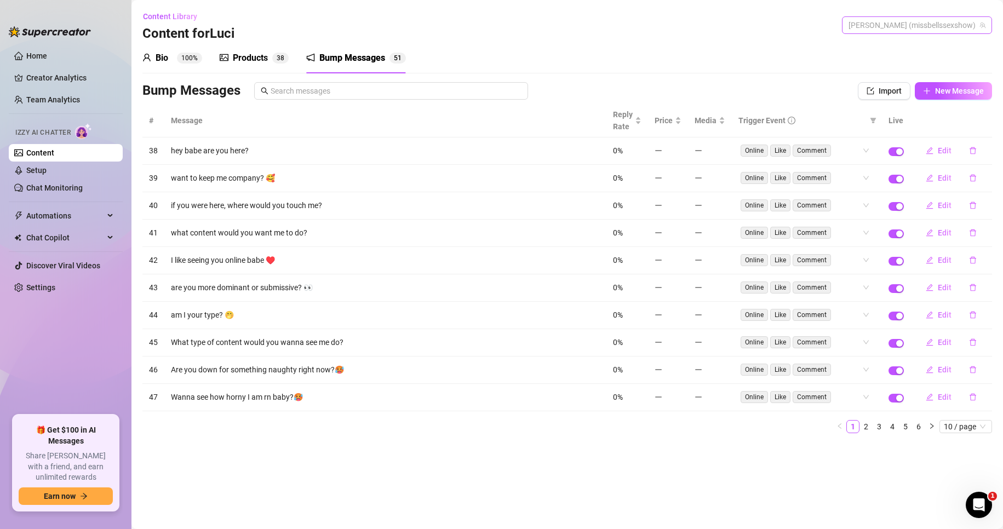
click at [919, 30] on span "[PERSON_NAME] (missbellssexshow)" at bounding box center [916, 25] width 137 height 16
click at [920, 67] on div "Mommy ( freetittygoddess )" at bounding box center [927, 66] width 111 height 13
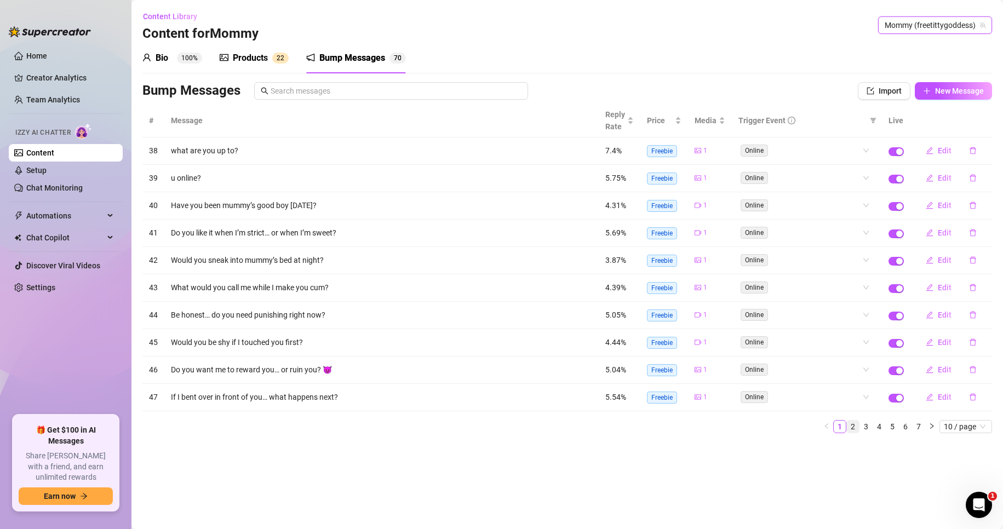
click at [855, 426] on link "2" at bounding box center [853, 427] width 12 height 12
click at [897, 426] on link "5" at bounding box center [892, 427] width 12 height 12
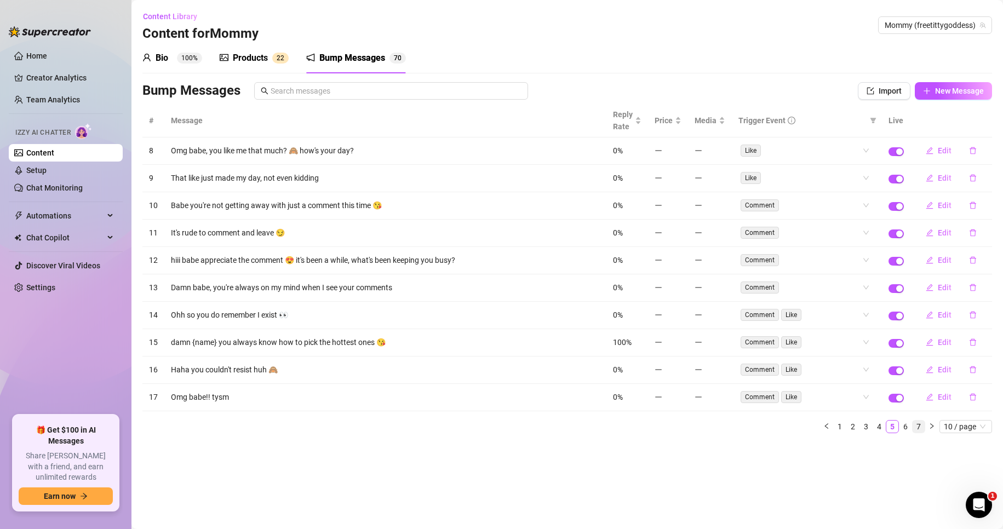
click at [918, 426] on link "7" at bounding box center [918, 427] width 12 height 12
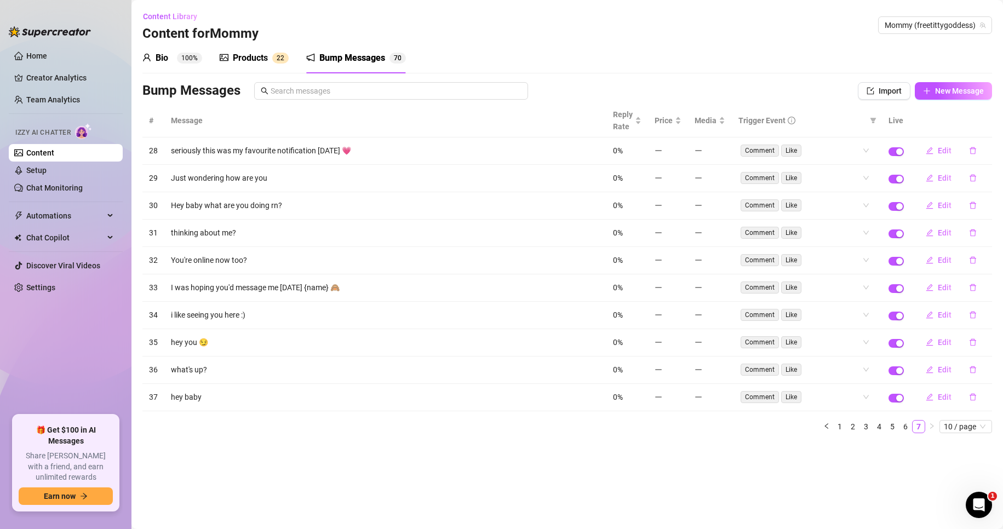
click at [219, 62] on div "Bio 100% Products 2 2 Bump Messages 7 0" at bounding box center [273, 58] width 263 height 31
click at [250, 59] on div "Products" at bounding box center [250, 57] width 35 height 13
